Goal: Check status: Check status

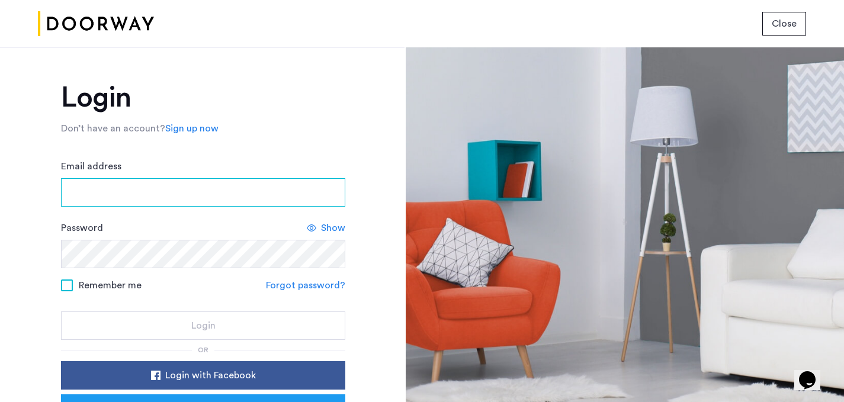
click at [101, 197] on input "Email address" at bounding box center [203, 192] width 284 height 28
type input "**********"
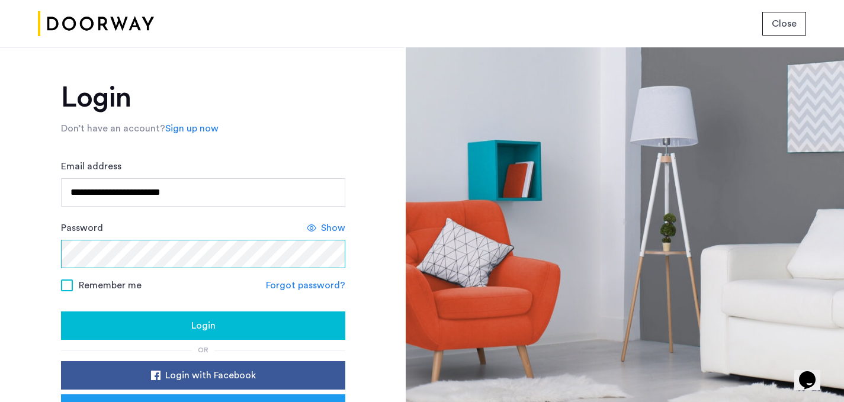
click at [61, 312] on button "Login" at bounding box center [203, 326] width 284 height 28
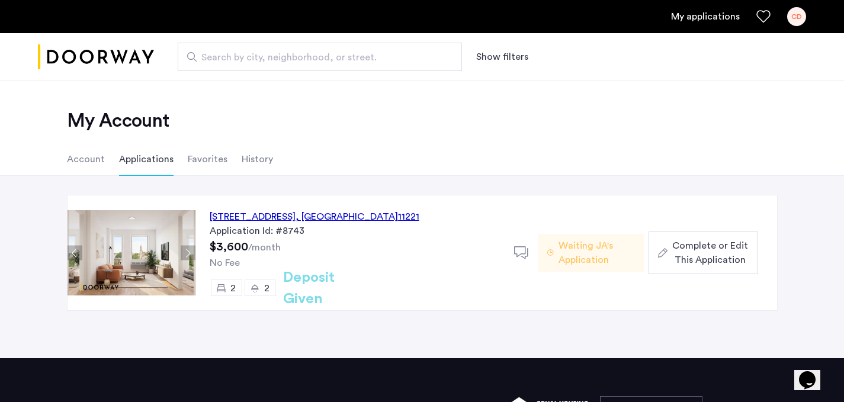
click at [568, 248] on span "Waiting JA's Application" at bounding box center [597, 253] width 76 height 28
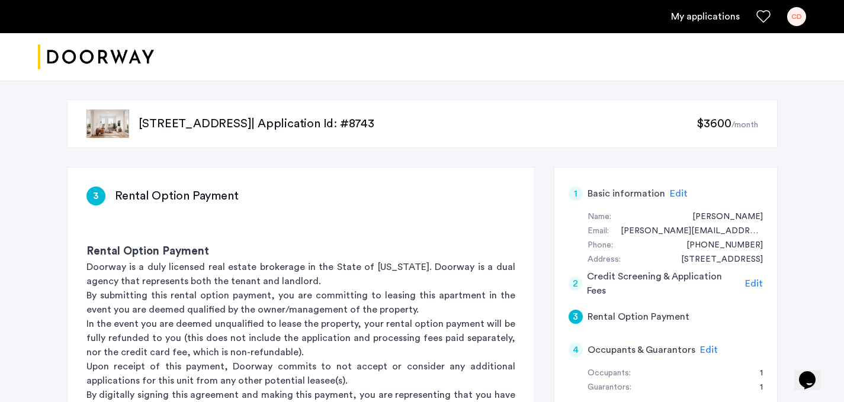
click at [83, 57] on img "Cazamio logo" at bounding box center [96, 57] width 116 height 44
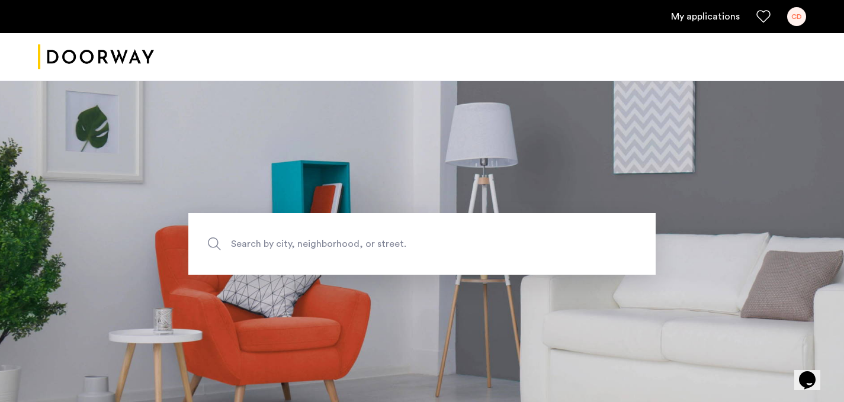
click at [704, 20] on link "My applications" at bounding box center [705, 16] width 69 height 14
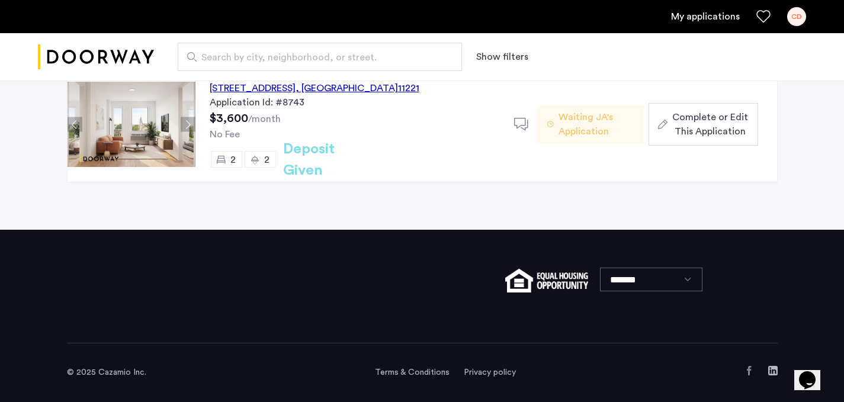
scroll to position [128, 0]
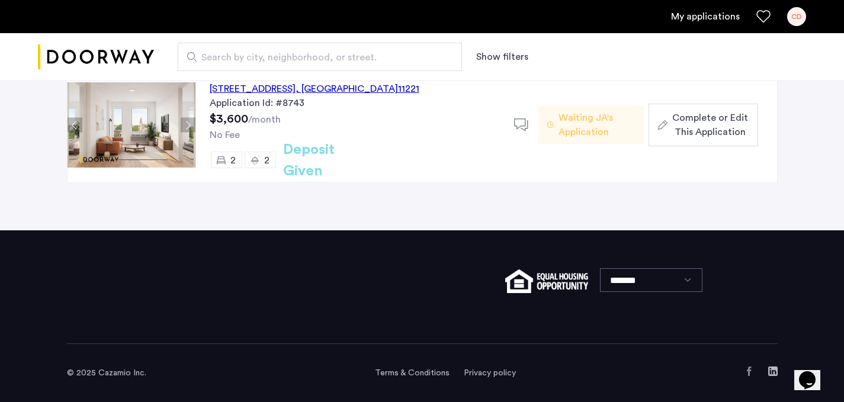
click at [520, 122] on icon at bounding box center [521, 125] width 15 height 15
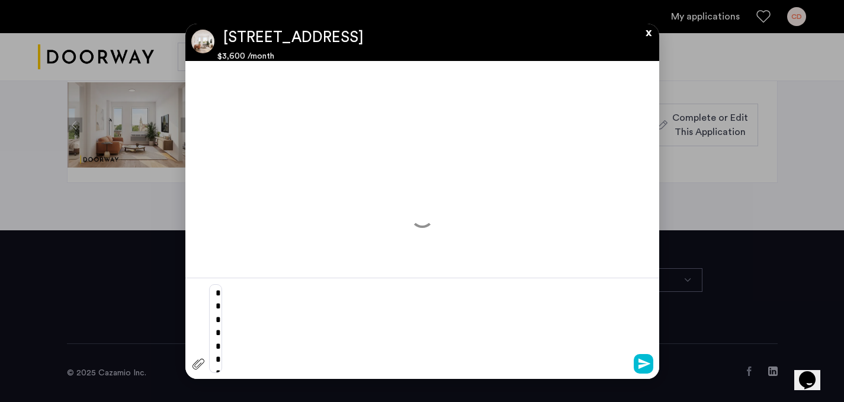
scroll to position [0, 0]
click at [643, 37] on app-conversation "**********" at bounding box center [422, 201] width 474 height 355
click at [647, 34] on button "x" at bounding box center [646, 30] width 18 height 13
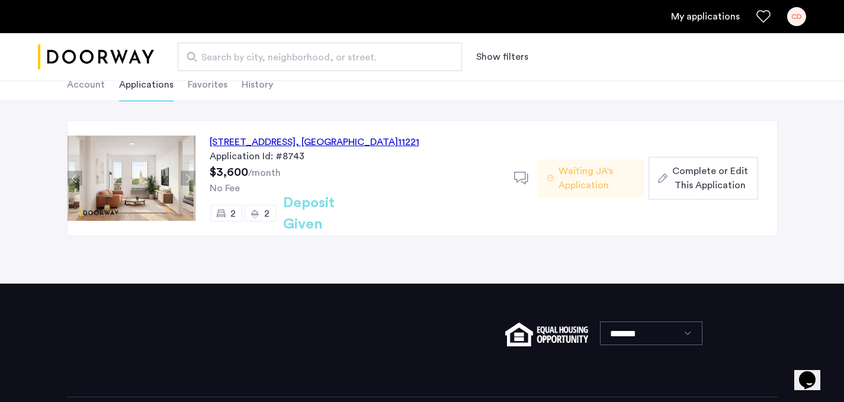
scroll to position [72, 0]
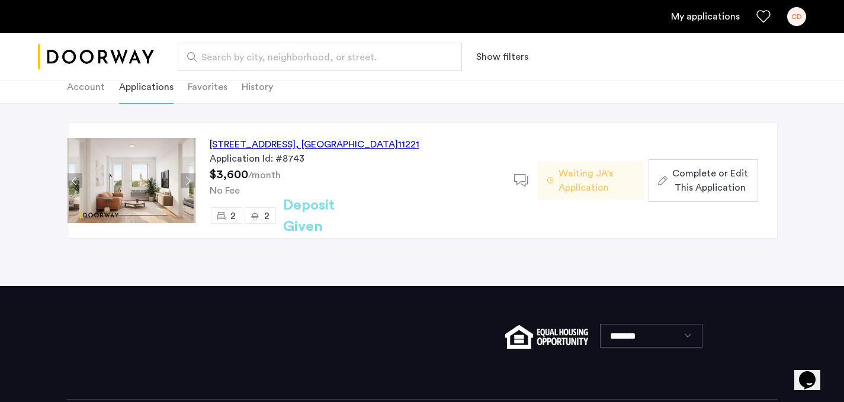
click at [213, 91] on li "Favorites" at bounding box center [208, 87] width 40 height 33
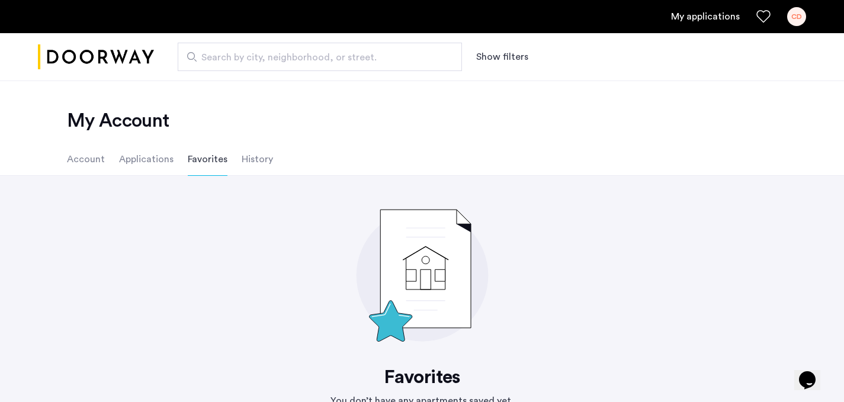
click at [265, 159] on li "History" at bounding box center [257, 159] width 31 height 33
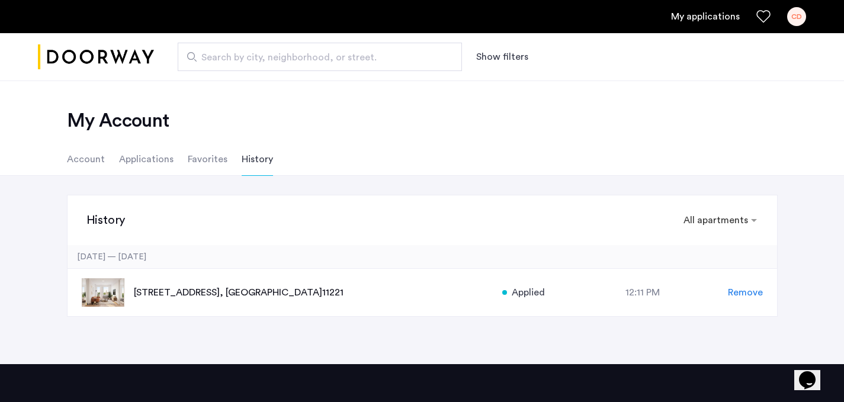
click at [87, 165] on li "Account" at bounding box center [86, 159] width 38 height 33
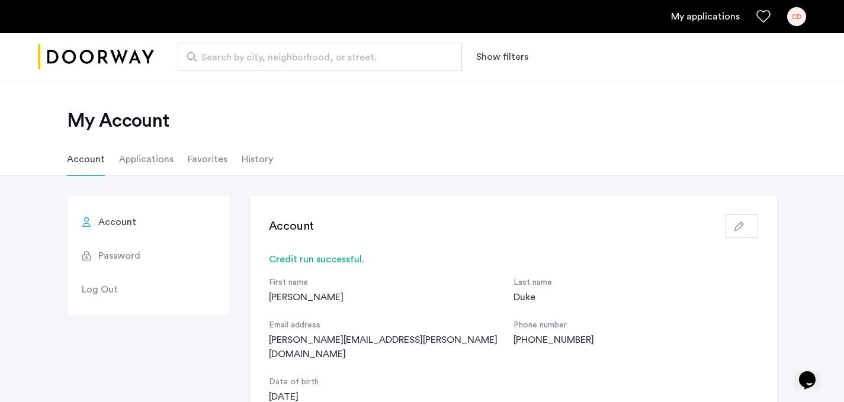
click at [154, 164] on li "Applications" at bounding box center [146, 159] width 55 height 33
